Goal: Task Accomplishment & Management: Manage account settings

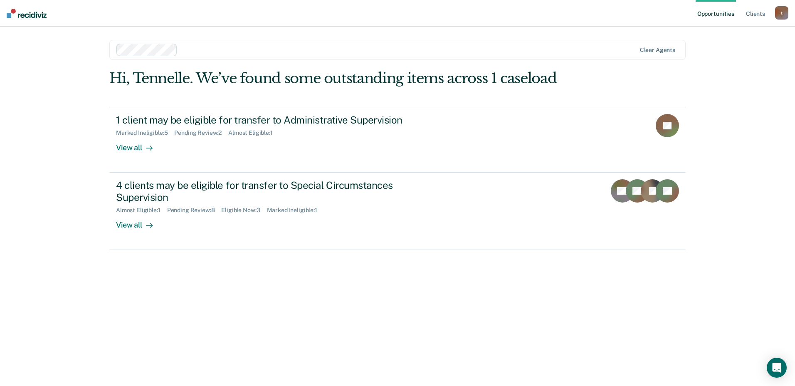
drag, startPoint x: 412, startPoint y: 314, endPoint x: 385, endPoint y: 303, distance: 28.6
click at [411, 314] on div "Hi, Tennelle. We’ve found some outstanding items across 1 caseload 1 client may…" at bounding box center [397, 216] width 577 height 293
click at [284, 290] on div "Hi, Tennelle. We’ve found some outstanding items across 1 caseload 1 client may…" at bounding box center [397, 216] width 577 height 293
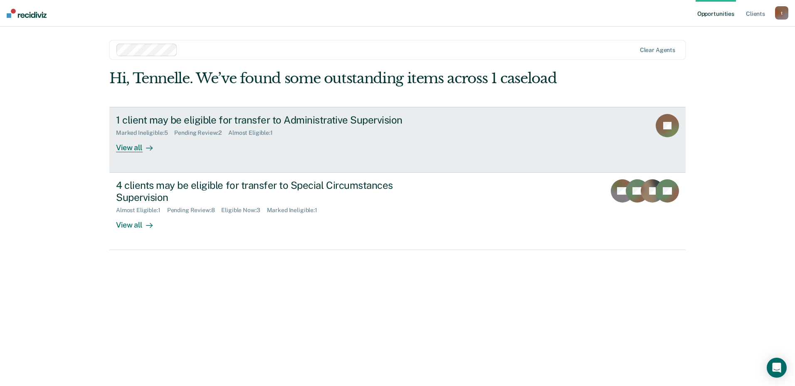
click at [125, 145] on div "View all" at bounding box center [139, 144] width 47 height 16
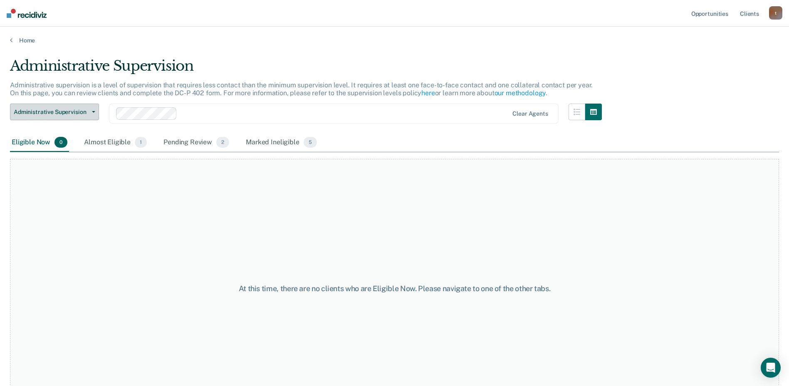
click at [64, 117] on button "Administrative Supervision" at bounding box center [54, 112] width 89 height 17
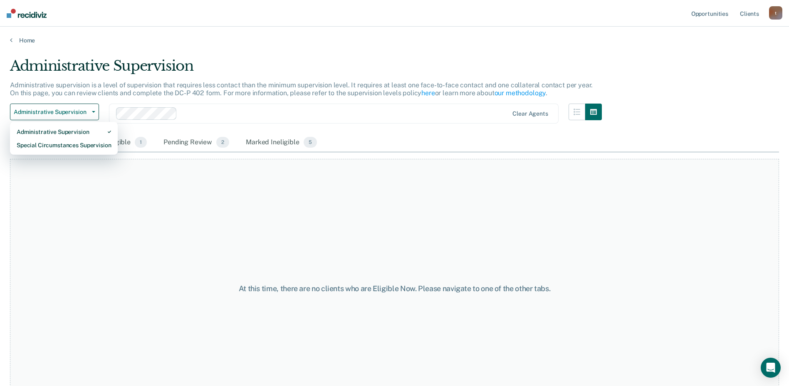
drag, startPoint x: 97, startPoint y: 216, endPoint x: 102, endPoint y: 213, distance: 5.8
click at [102, 215] on div "At this time, there are no clients who are Eligible Now. Please navigate to one…" at bounding box center [394, 289] width 769 height 260
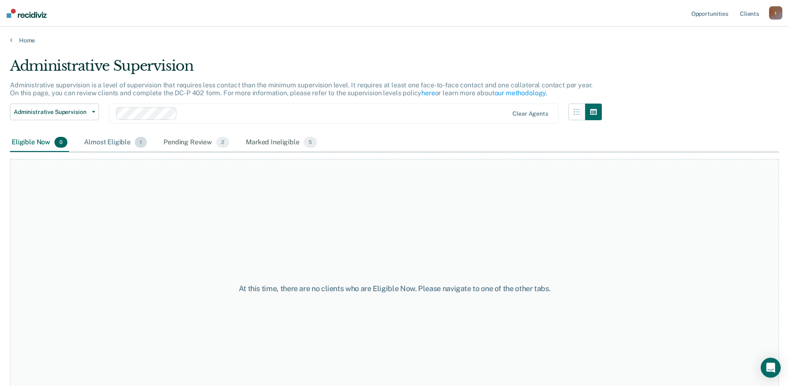
click at [121, 143] on div "Almost Eligible 1" at bounding box center [115, 143] width 66 height 18
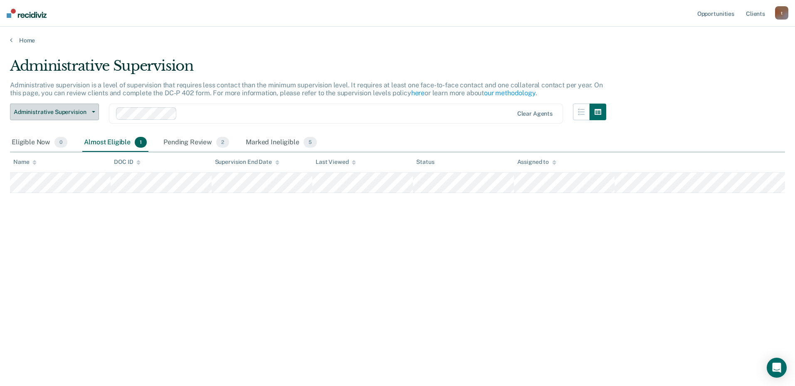
click at [95, 119] on button "Administrative Supervision" at bounding box center [54, 112] width 89 height 17
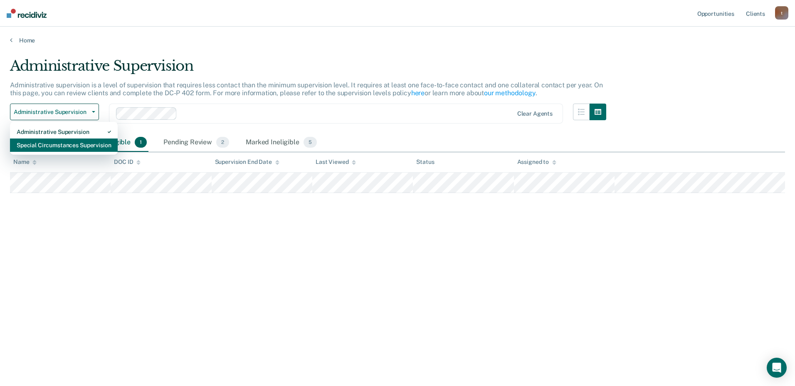
click at [87, 149] on div "Special Circumstances Supervision" at bounding box center [64, 145] width 94 height 13
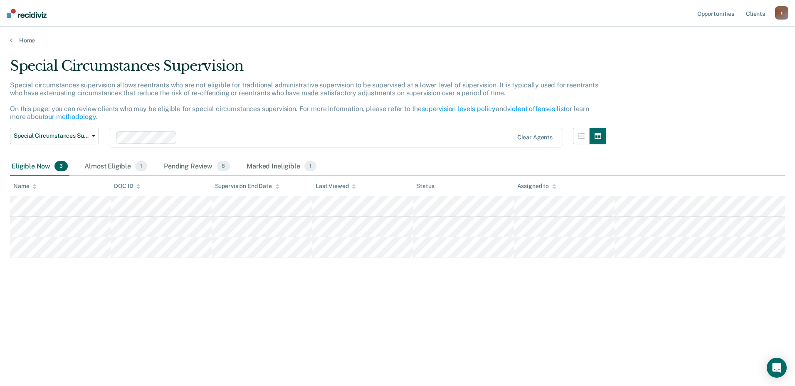
click at [313, 337] on div "Special Circumstances Supervision Special circumstances supervision allows reen…" at bounding box center [397, 203] width 775 height 293
click at [420, 272] on div "Special Circumstances Supervision Special circumstances supervision allows reen…" at bounding box center [397, 190] width 775 height 266
click at [287, 150] on div "Special Circumstances Supervision Administrative Supervision Special Circumstan…" at bounding box center [308, 143] width 597 height 30
click at [92, 141] on button "Special Circumstances Supervision" at bounding box center [54, 136] width 89 height 17
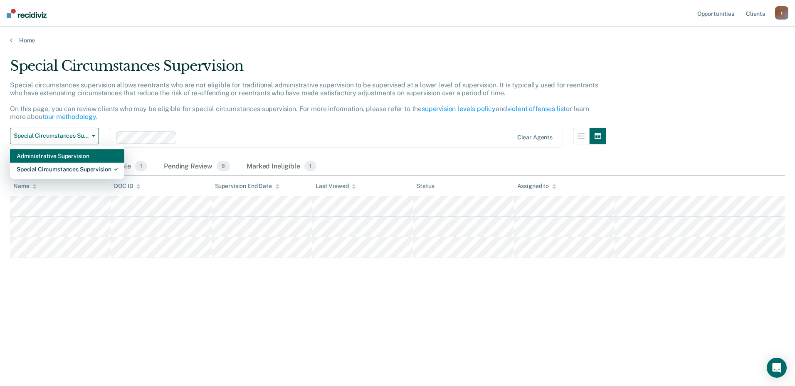
click at [56, 153] on div "Administrative Supervision" at bounding box center [67, 155] width 101 height 13
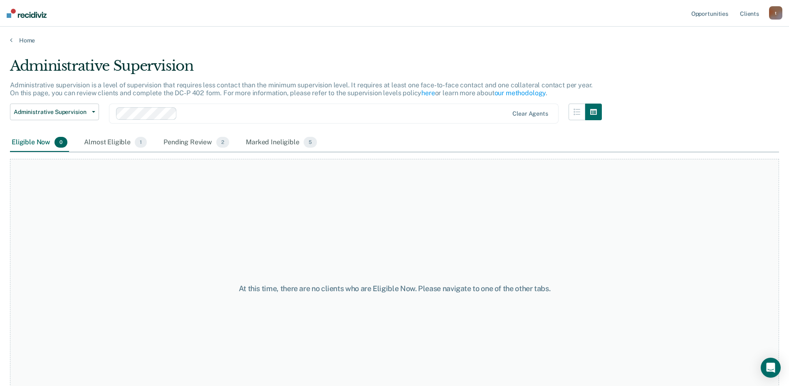
click at [91, 120] on div "Administrative Supervision Administrative Supervision Special Circumstances Sup…" at bounding box center [54, 119] width 89 height 30
click at [92, 114] on button "Administrative Supervision" at bounding box center [54, 112] width 89 height 17
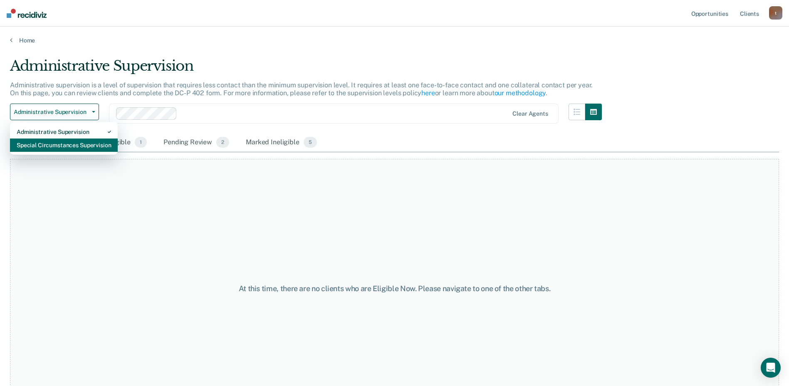
click at [49, 145] on div "Special Circumstances Supervision" at bounding box center [64, 145] width 94 height 13
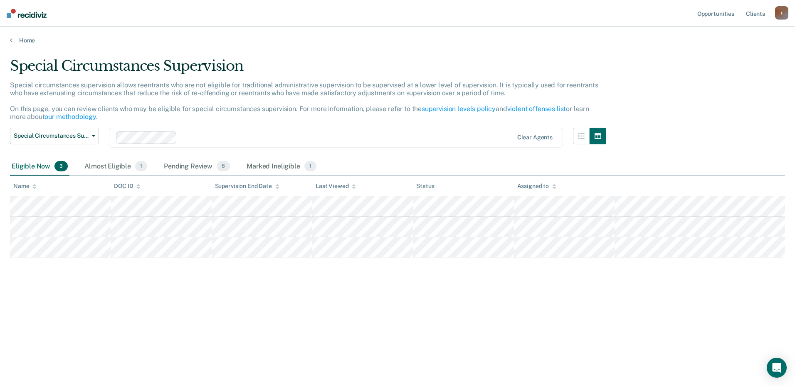
click at [188, 331] on div "Special Circumstances Supervision Special circumstances supervision allows reen…" at bounding box center [397, 203] width 775 height 293
click at [240, 288] on div "Special Circumstances Supervision Special circumstances supervision allows reen…" at bounding box center [397, 190] width 775 height 266
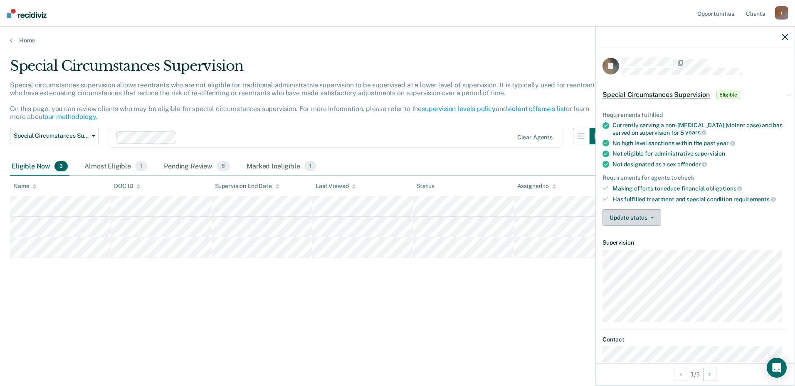
click at [631, 221] on button "Update status" at bounding box center [632, 217] width 59 height 17
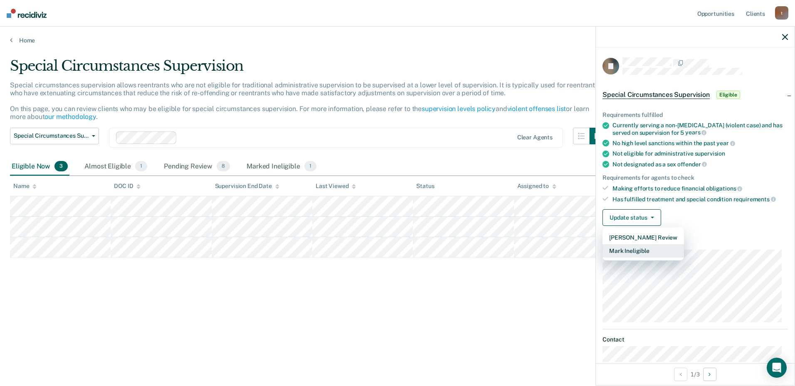
click at [637, 253] on button "Mark Ineligible" at bounding box center [644, 250] width 82 height 13
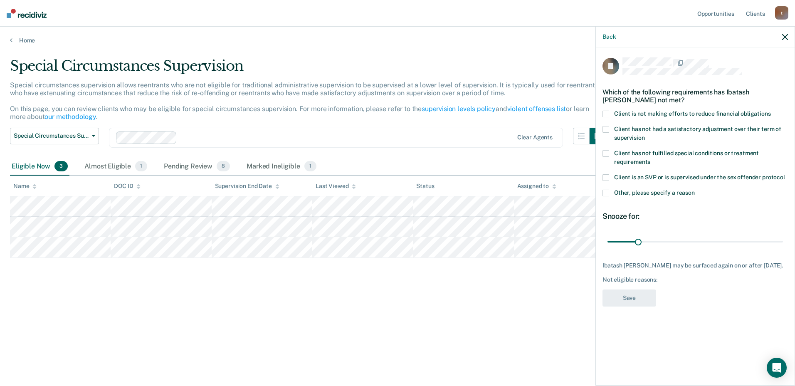
click at [608, 193] on span at bounding box center [606, 193] width 7 height 7
click at [695, 190] on input "Other, please specify a reason" at bounding box center [695, 190] width 0 height 0
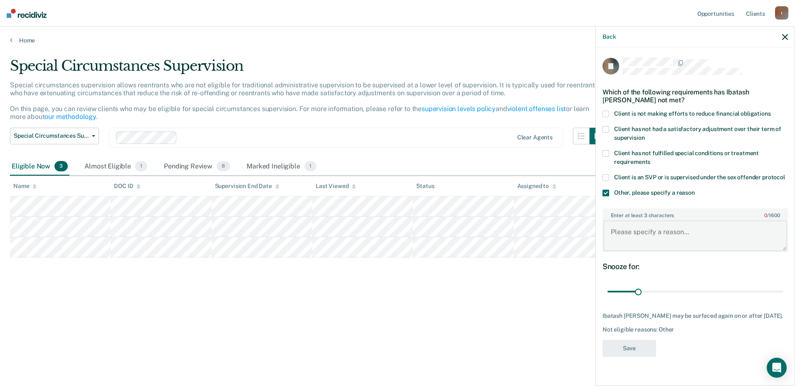
click at [644, 240] on textarea "Enter at least 3 characters 0 / 1600" at bounding box center [696, 235] width 184 height 31
type textarea "under 1 year of supervision"
click at [633, 351] on button "Save" at bounding box center [630, 348] width 54 height 17
drag, startPoint x: 404, startPoint y: 344, endPoint x: 436, endPoint y: 339, distance: 32.4
click at [407, 346] on div "Special Circumstances Supervision Special circumstances supervision allows reen…" at bounding box center [397, 203] width 775 height 293
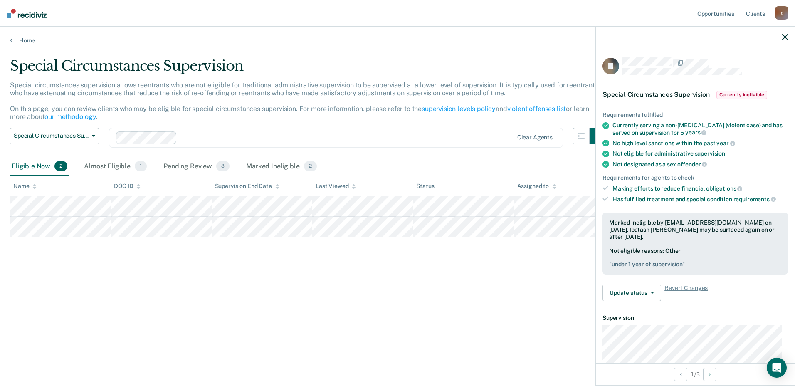
click at [79, 319] on div "Special Circumstances Supervision Special circumstances supervision allows reen…" at bounding box center [397, 190] width 775 height 266
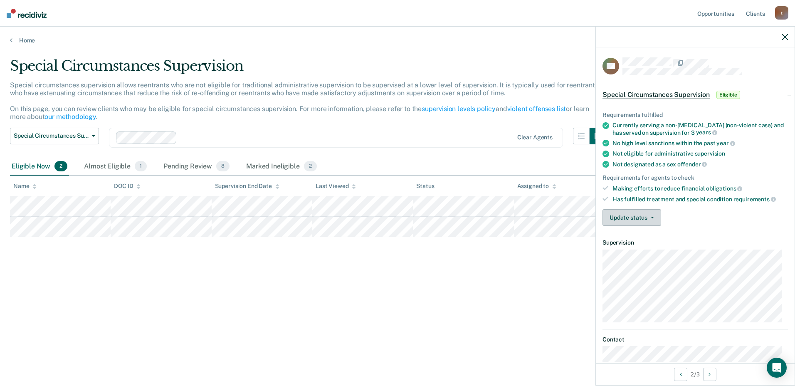
click at [628, 223] on button "Update status" at bounding box center [632, 217] width 59 height 17
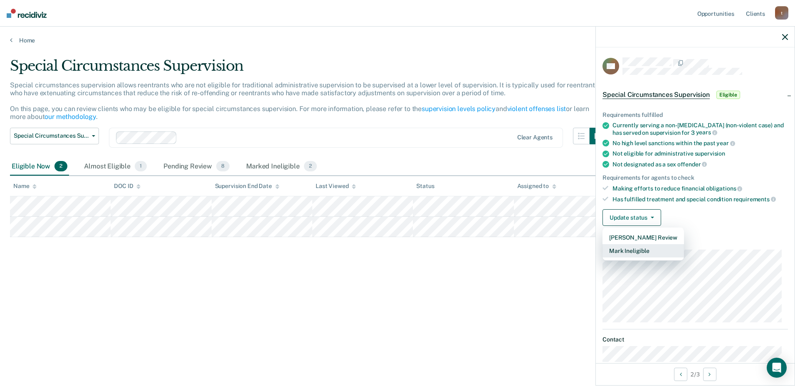
click at [625, 249] on button "Mark Ineligible" at bounding box center [644, 250] width 82 height 13
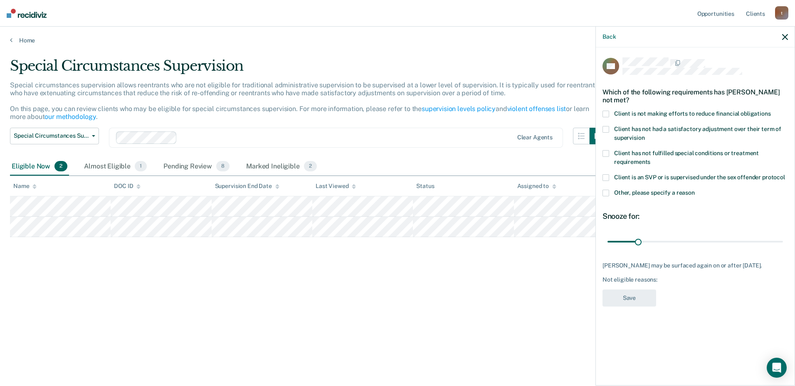
click at [607, 194] on span at bounding box center [606, 193] width 7 height 7
click at [695, 190] on input "Other, please specify a reason" at bounding box center [695, 190] width 0 height 0
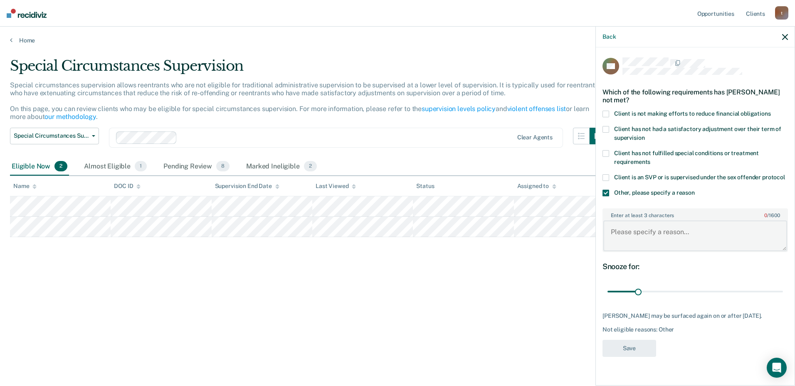
click at [642, 228] on textarea "Enter at least 3 characters 0 / 1600" at bounding box center [696, 235] width 184 height 31
click at [611, 231] on textarea "n violation status" at bounding box center [696, 235] width 184 height 31
type textarea "in violation status"
click at [638, 350] on button "Save" at bounding box center [630, 348] width 54 height 17
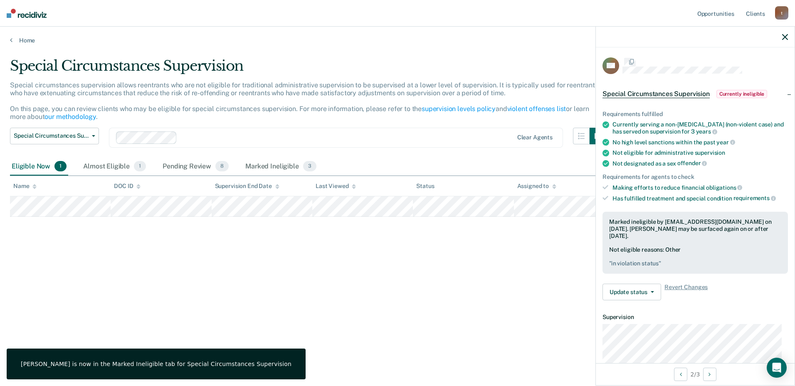
click at [183, 289] on div "Special Circumstances Supervision Special circumstances supervision allows reen…" at bounding box center [397, 190] width 775 height 266
drag, startPoint x: 417, startPoint y: 288, endPoint x: 435, endPoint y: 27, distance: 261.5
click at [428, 272] on div "Special Circumstances Supervision Special circumstances supervision allows reen…" at bounding box center [397, 190] width 775 height 266
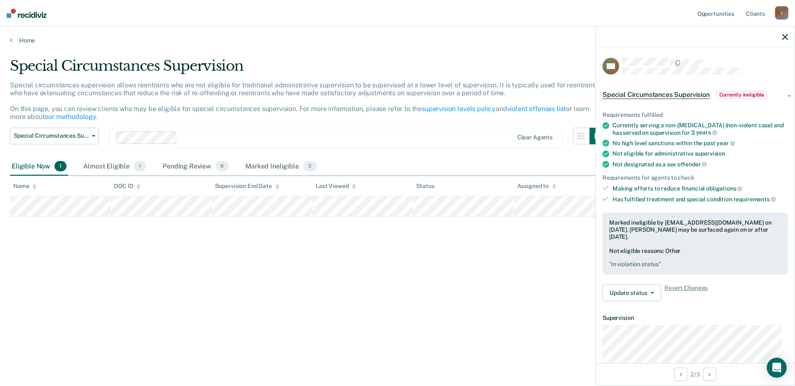
drag, startPoint x: 366, startPoint y: 270, endPoint x: 373, endPoint y: 266, distance: 7.6
click at [367, 270] on div "Special Circumstances Supervision Special circumstances supervision allows reen…" at bounding box center [397, 190] width 775 height 266
click at [293, 266] on div "Special Circumstances Supervision Special circumstances supervision allows reen…" at bounding box center [397, 190] width 775 height 266
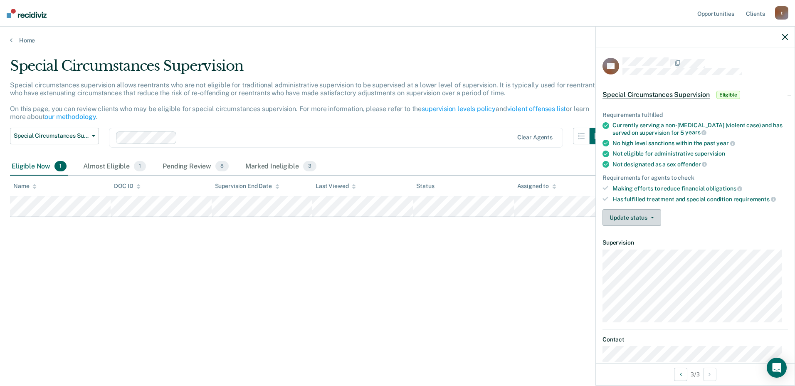
click at [639, 218] on button "Update status" at bounding box center [632, 217] width 59 height 17
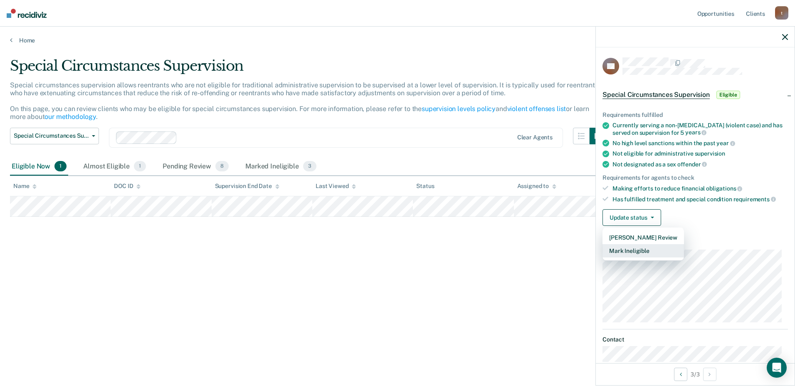
click at [631, 251] on button "Mark Ineligible" at bounding box center [644, 250] width 82 height 13
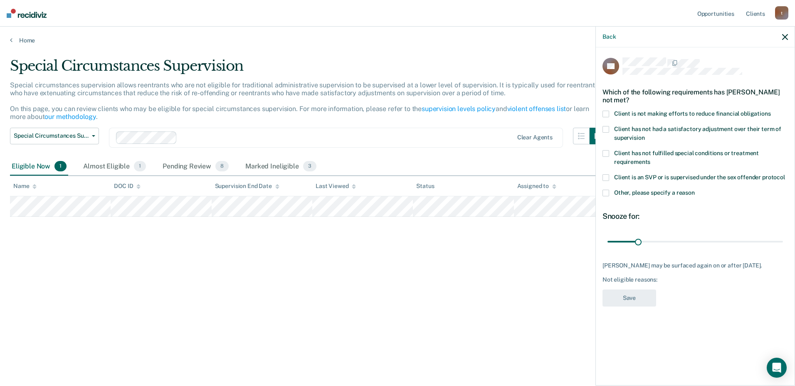
click at [785, 39] on icon "button" at bounding box center [785, 37] width 6 height 6
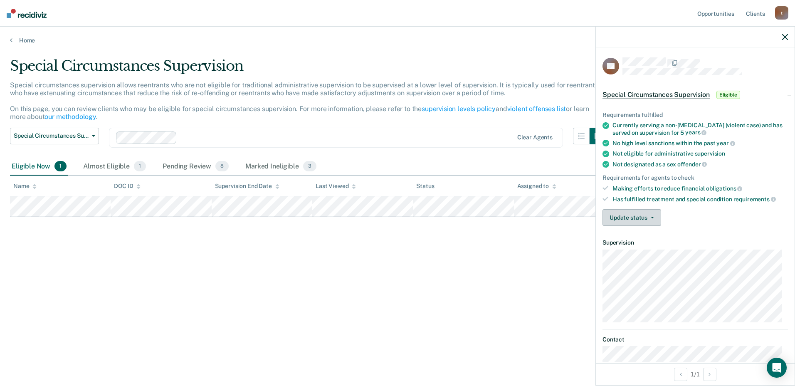
click at [627, 223] on button "Update status" at bounding box center [632, 217] width 59 height 17
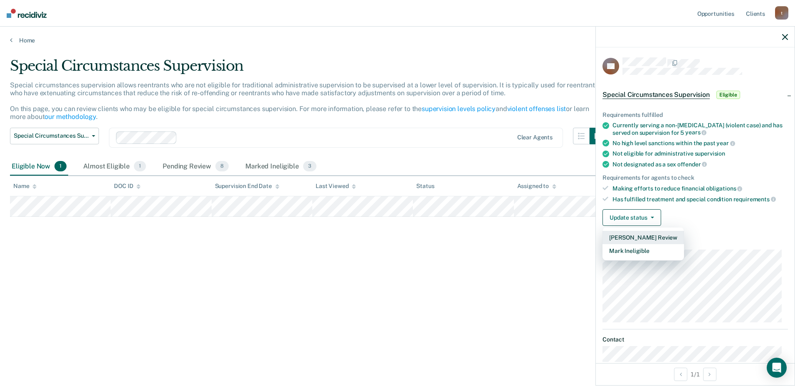
click at [625, 239] on button "[PERSON_NAME] Review" at bounding box center [644, 237] width 82 height 13
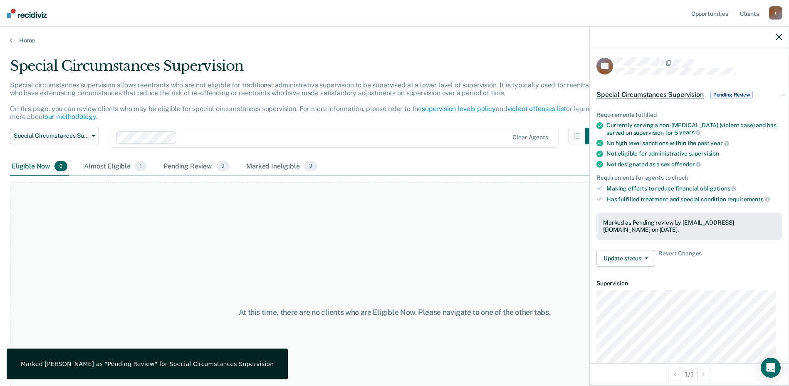
click at [537, 261] on div "At this time, there are no clients who are Eligible Now. Please navigate to one…" at bounding box center [394, 313] width 769 height 260
click at [141, 363] on div "Marked [PERSON_NAME] as "Pending Review" for Special Circumstances Supervision" at bounding box center [147, 363] width 253 height 7
click at [247, 234] on div "At this time, there are no clients who are Eligible Now. Please navigate to one…" at bounding box center [394, 313] width 769 height 260
